Goal: Contribute content

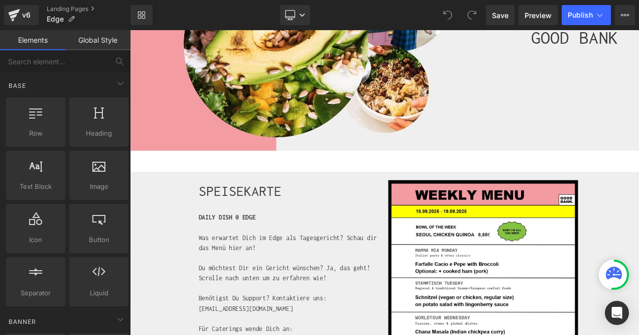
scroll to position [173, 0]
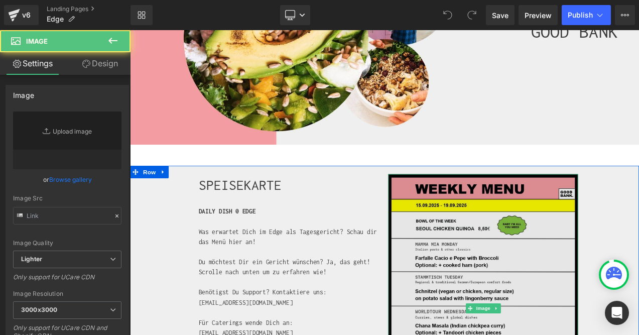
type input "[URL][DOMAIN_NAME]"
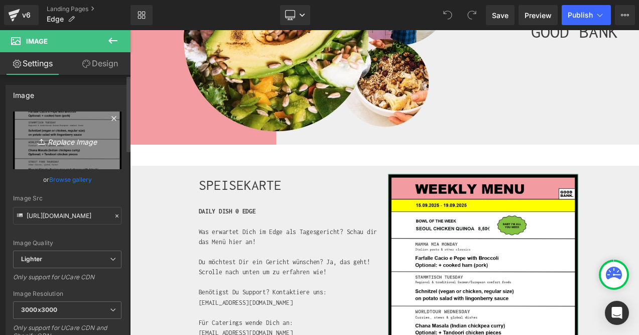
click at [59, 142] on icon "Replace Image" at bounding box center [67, 140] width 80 height 13
type input "C:\fakepath\CW_39.jpeg"
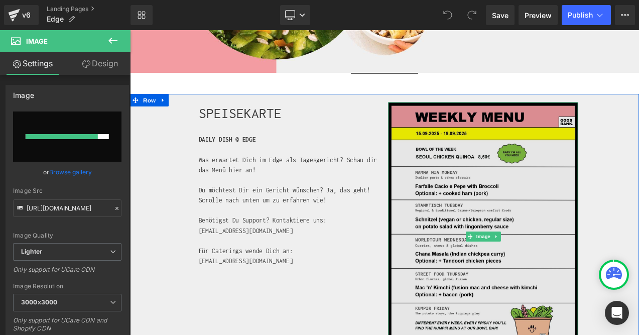
scroll to position [262, 0]
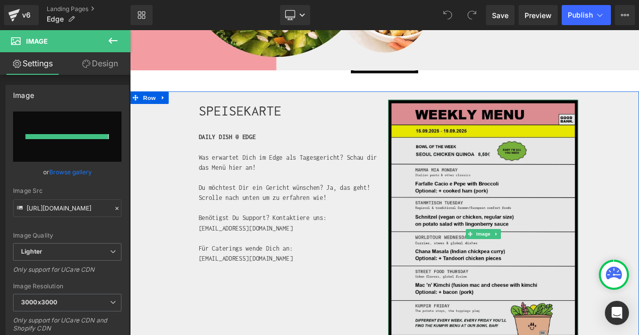
type input "[URL][DOMAIN_NAME]"
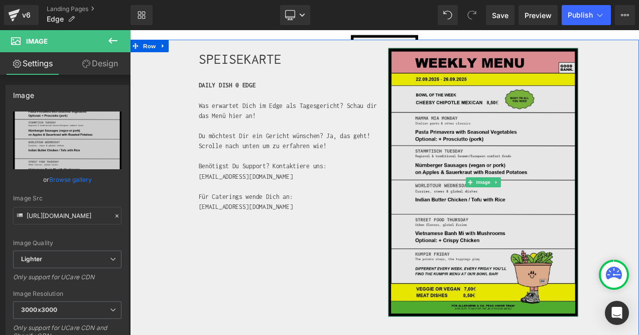
scroll to position [325, 0]
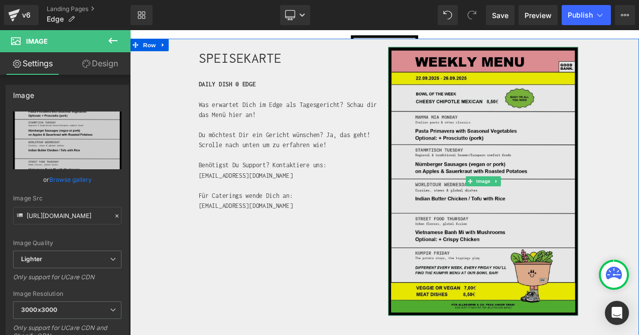
click at [639, 121] on img at bounding box center [551, 210] width 226 height 320
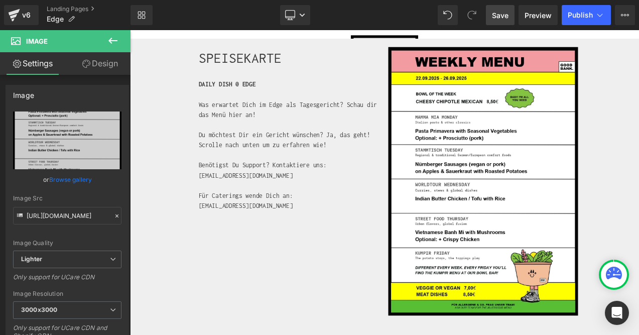
click at [505, 19] on span "Save" at bounding box center [500, 15] width 17 height 11
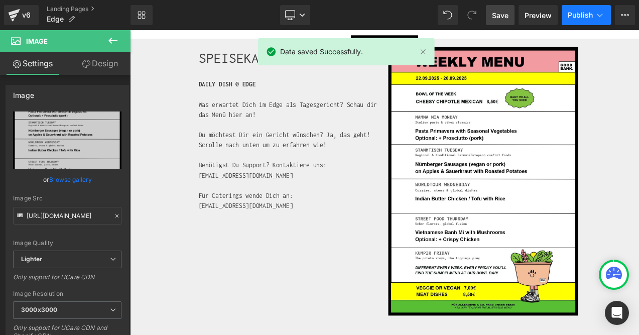
click at [599, 21] on button "Publish" at bounding box center [586, 15] width 49 height 20
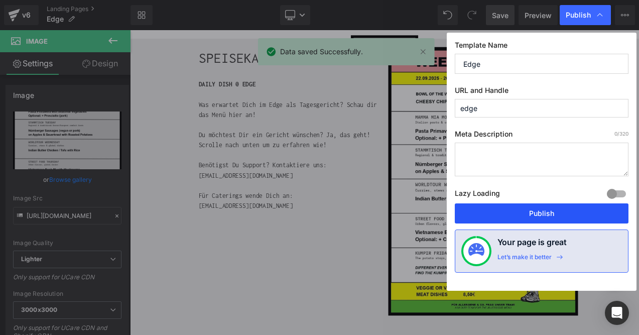
click at [562, 209] on button "Publish" at bounding box center [542, 213] width 174 height 20
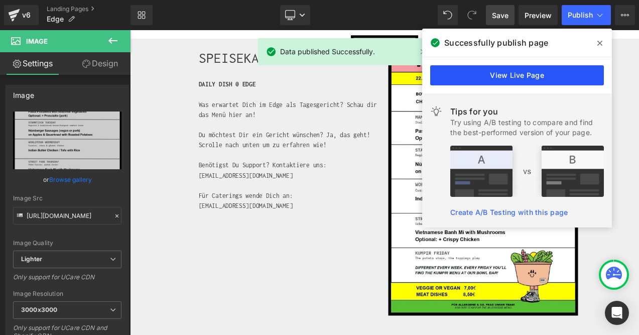
click at [545, 71] on link "View Live Page" at bounding box center [517, 75] width 174 height 20
